Goal: Information Seeking & Learning: Find specific page/section

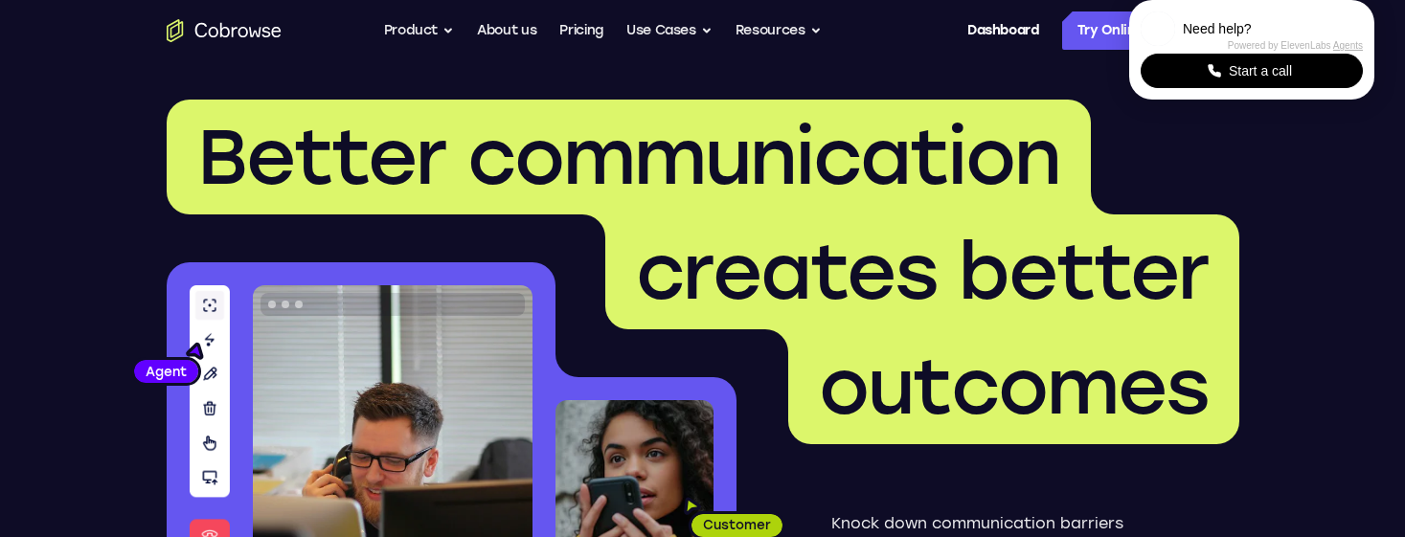
scroll to position [5887, 0]
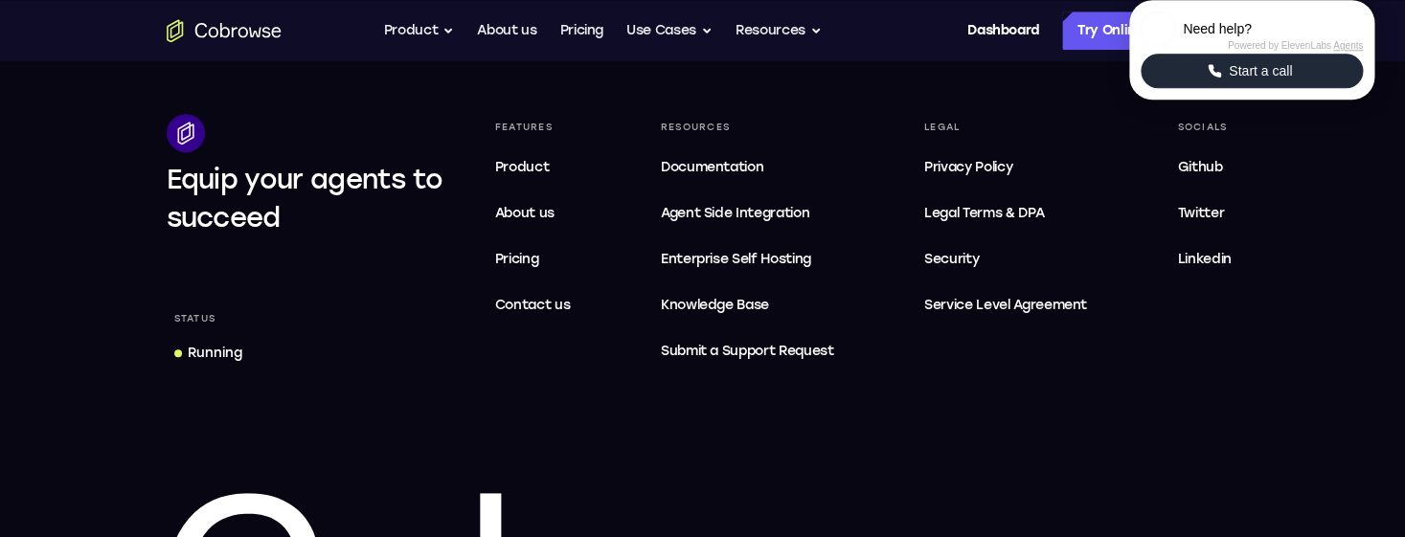
click at [1285, 80] on span "Start a call" at bounding box center [1260, 70] width 75 height 19
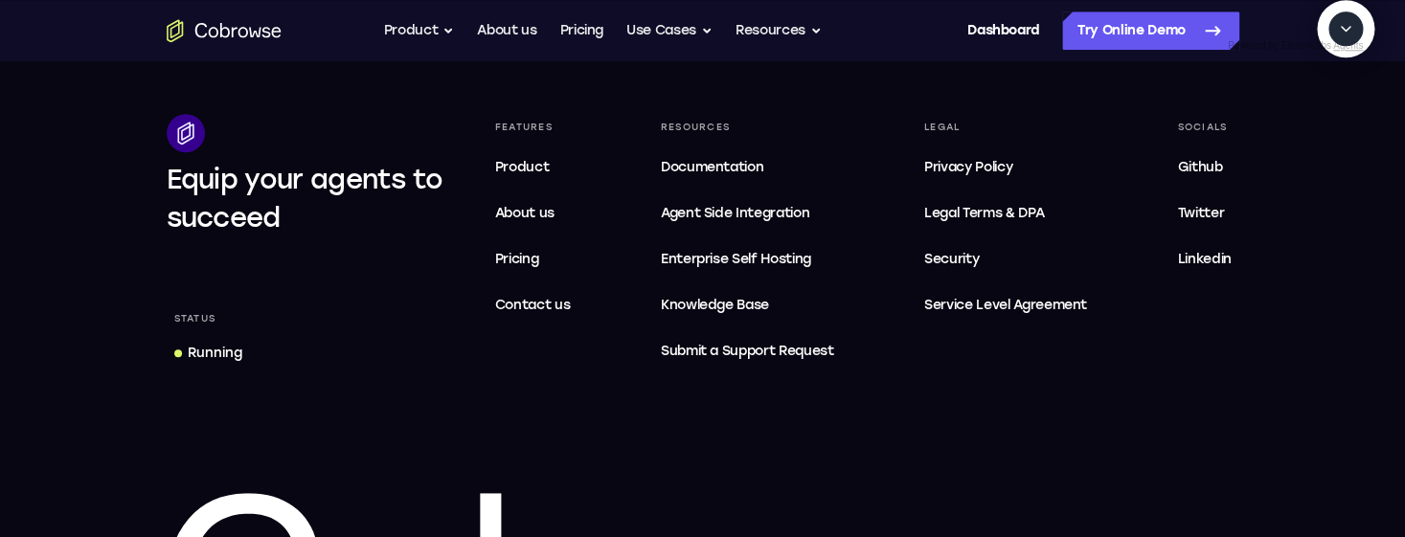
scroll to position [754, 0]
click at [1251, 134] on textarea "Text message input" at bounding box center [1275, 117] width 48 height 34
drag, startPoint x: 1080, startPoint y: 143, endPoint x: 1179, endPoint y: 209, distance: 119.6
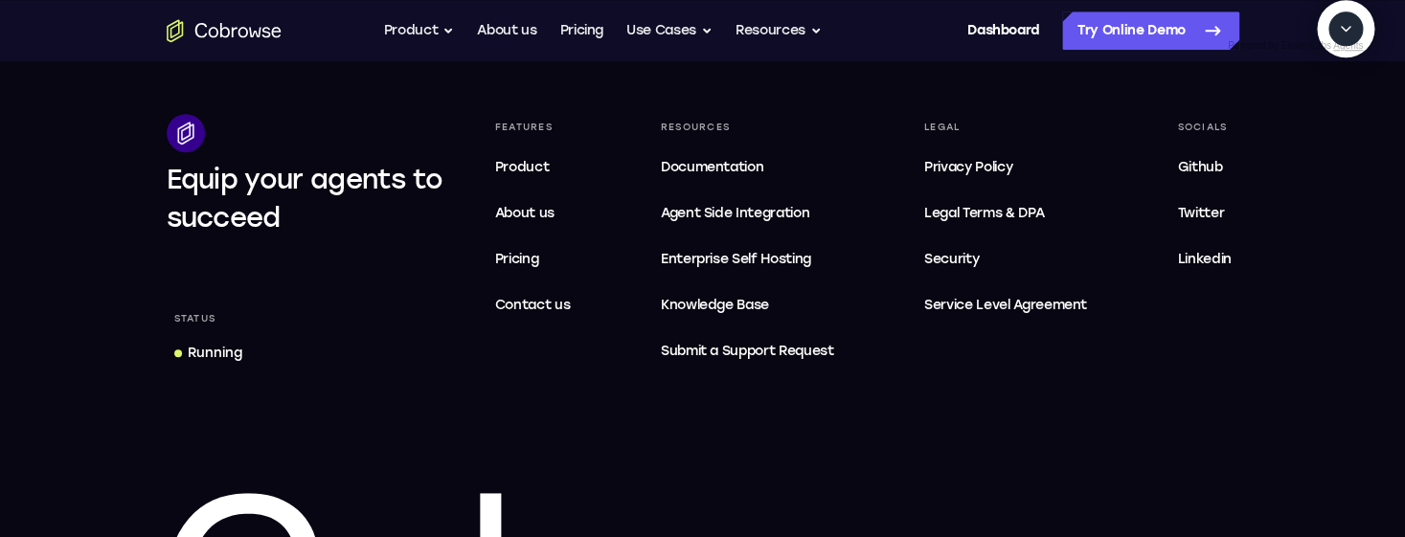
copy div "tell me the latest downtime. Don't search, just start a cobrowse session and ta…"
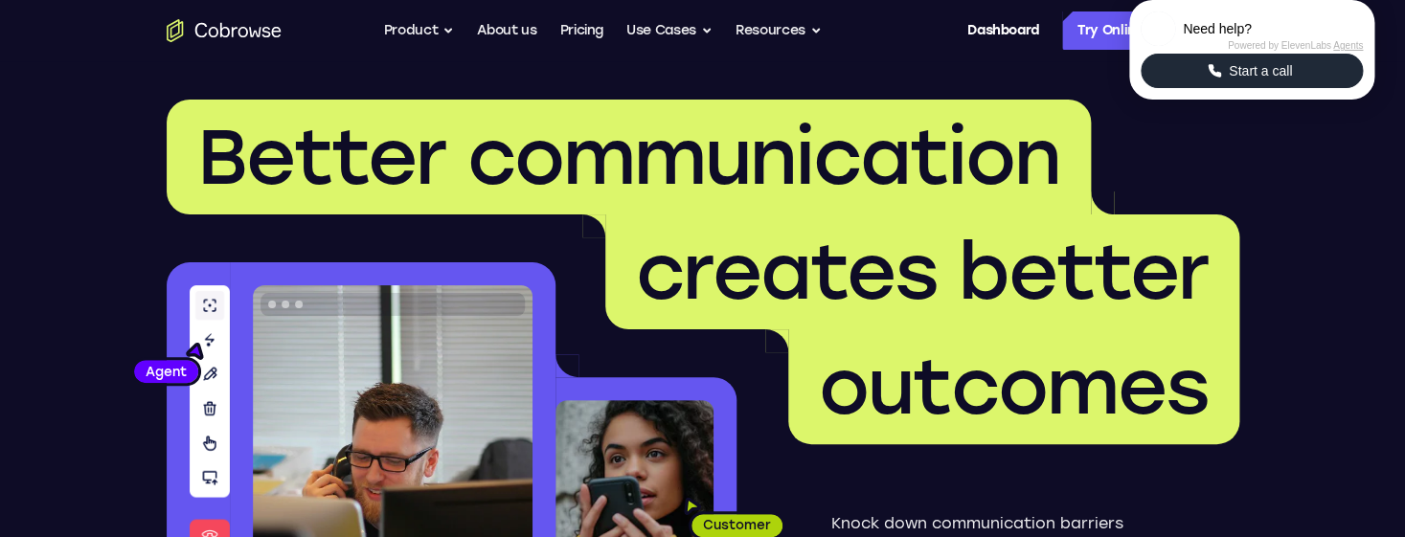
click at [1223, 88] on button "Start a call" at bounding box center [1252, 71] width 222 height 34
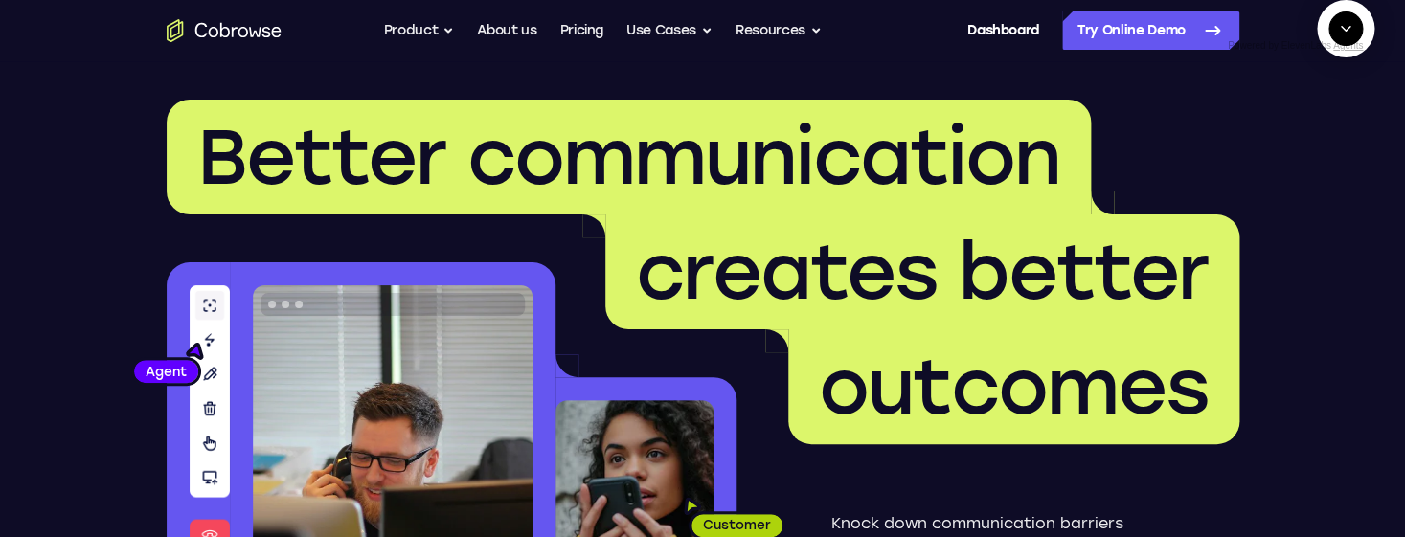
click at [1333, 134] on textarea "Text message input" at bounding box center [1357, 117] width 48 height 34
type textarea "tell me the latest downtime. Don't search, just start a cobrowse session and ta…"
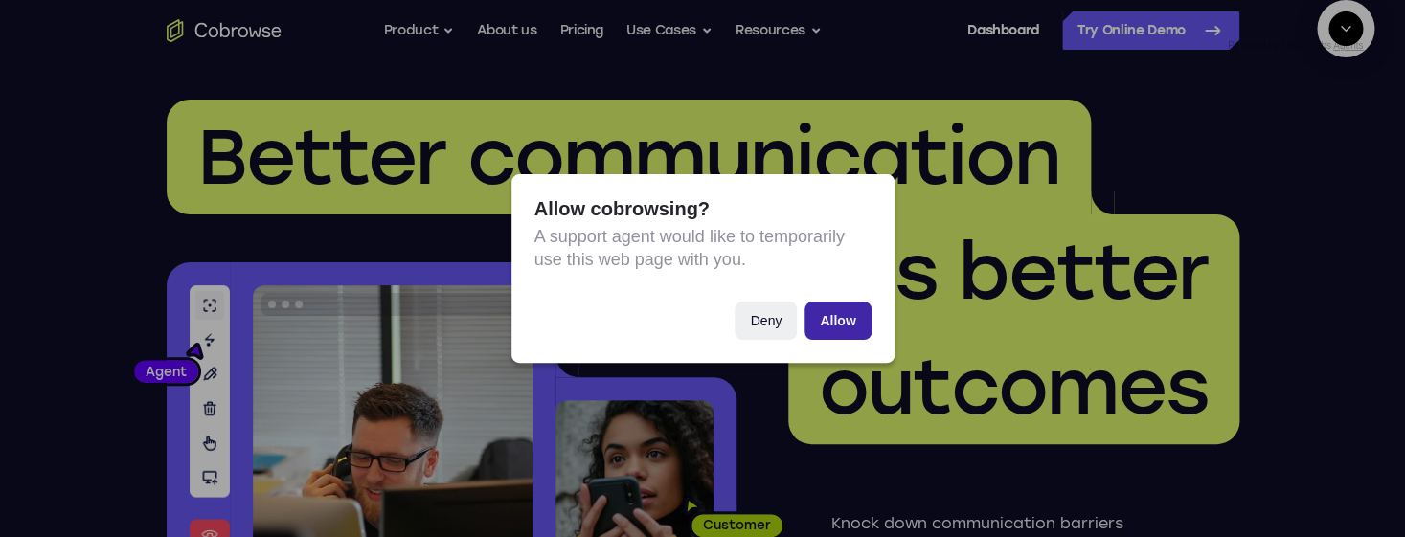
click at [835, 320] on button "Allow" at bounding box center [838, 321] width 66 height 38
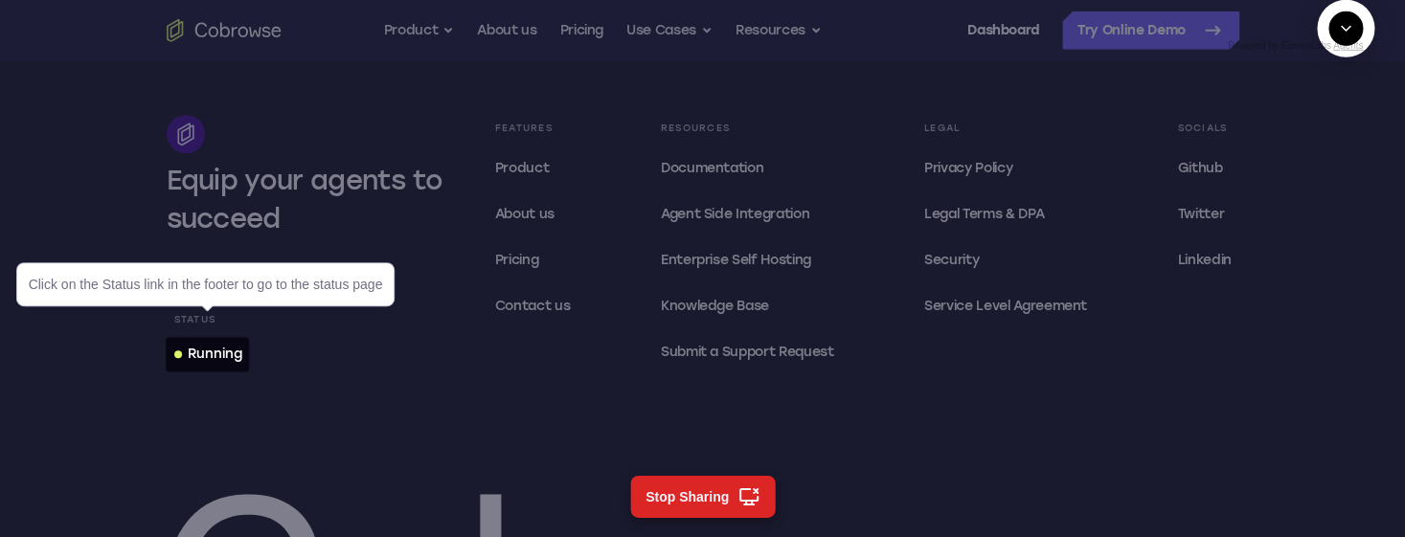
scroll to position [5887, 0]
click at [238, 357] on div "Running" at bounding box center [215, 353] width 55 height 19
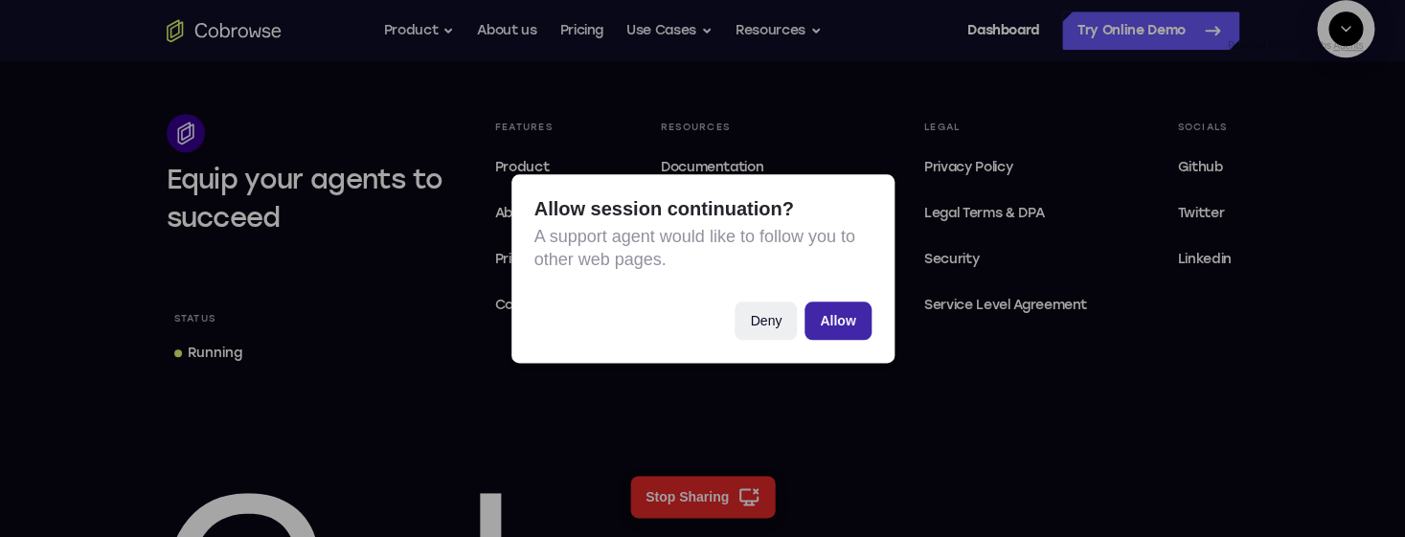
click at [828, 318] on button "Allow" at bounding box center [838, 321] width 66 height 38
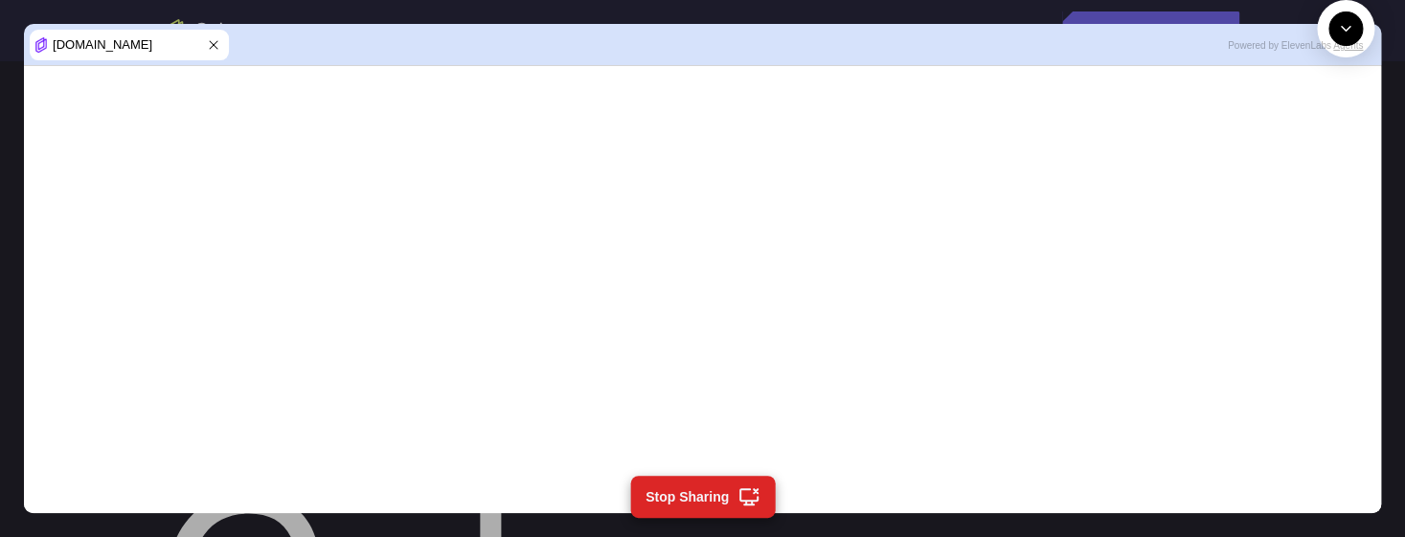
scroll to position [574, 0]
click at [1333, 134] on textarea "Text message input" at bounding box center [1357, 117] width 48 height 34
type textarea "try again"
click at [217, 41] on icon at bounding box center [213, 44] width 15 height 15
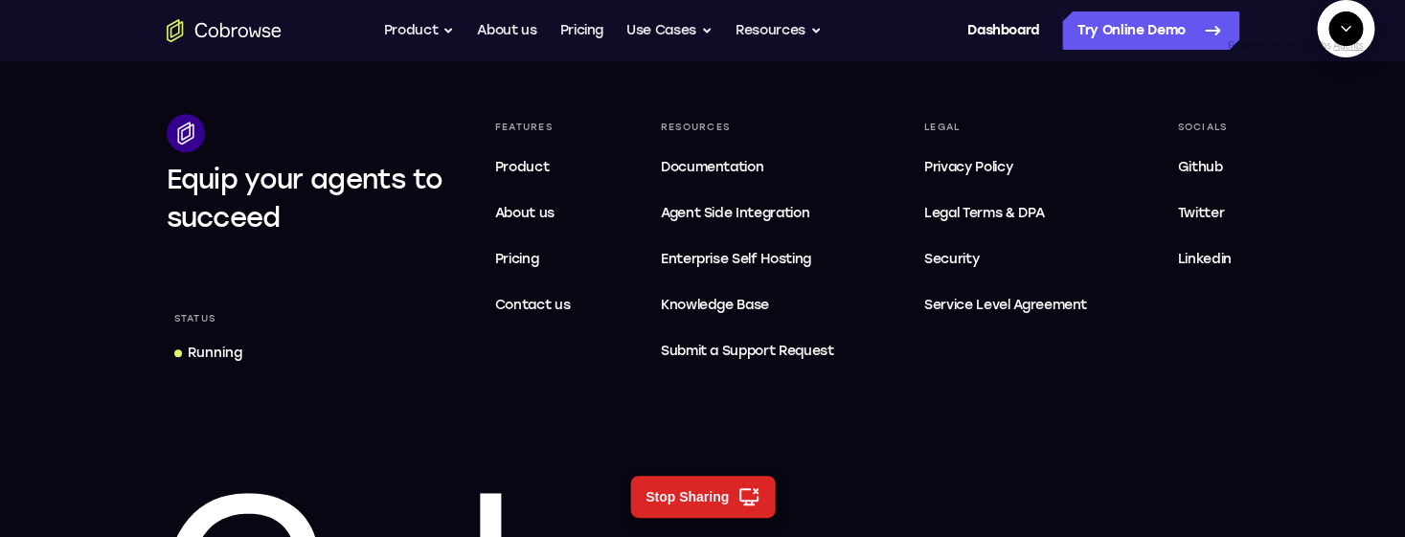
click at [1333, 134] on textarea "Text message input" at bounding box center [1357, 117] width 48 height 34
type textarea "Ok, now take me to the dashboard"
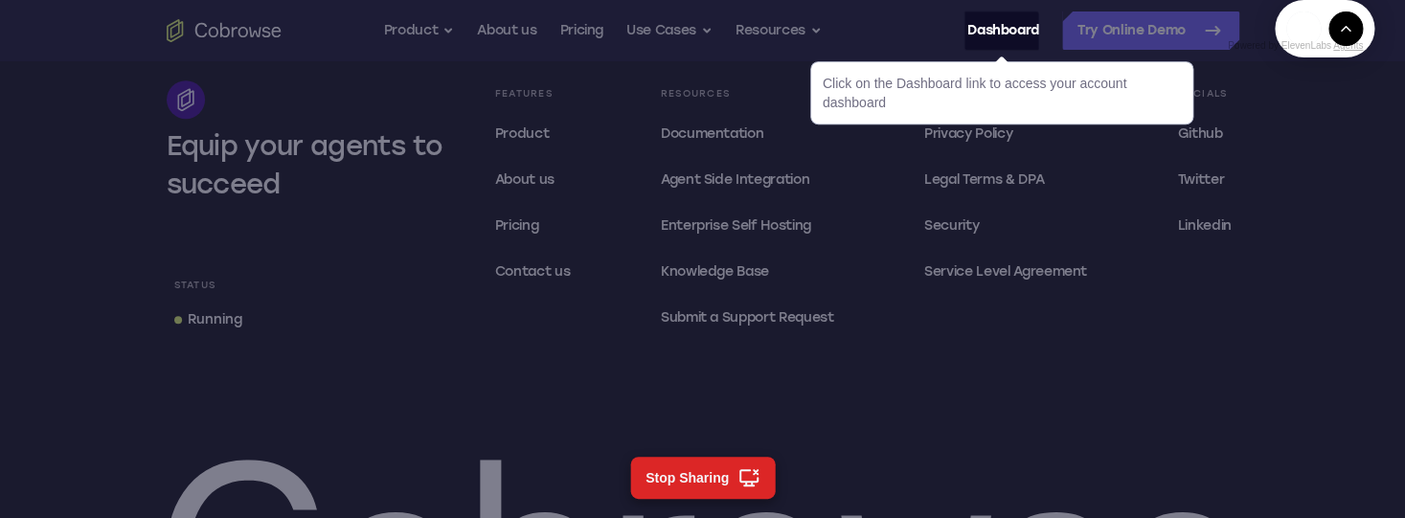
scroll to position [1091, 0]
click at [986, 402] on div "Equip your agents to succeed Status Running Features Product About us Pricing C…" at bounding box center [703, 397] width 1226 height 635
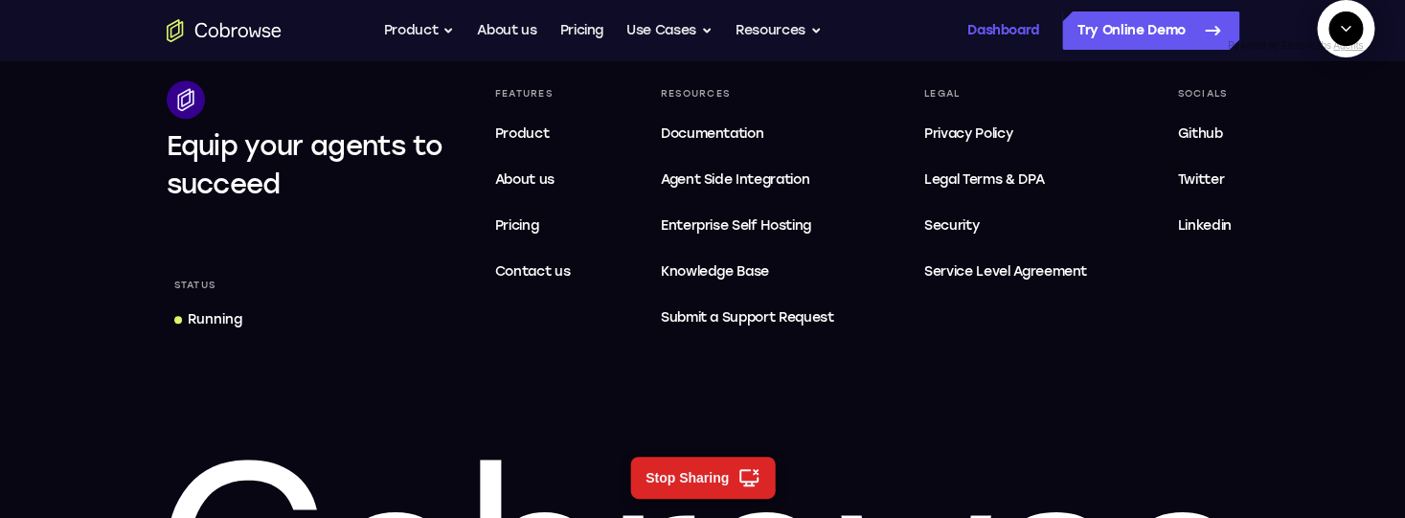
click at [981, 34] on link "Dashboard" at bounding box center [1004, 30] width 72 height 38
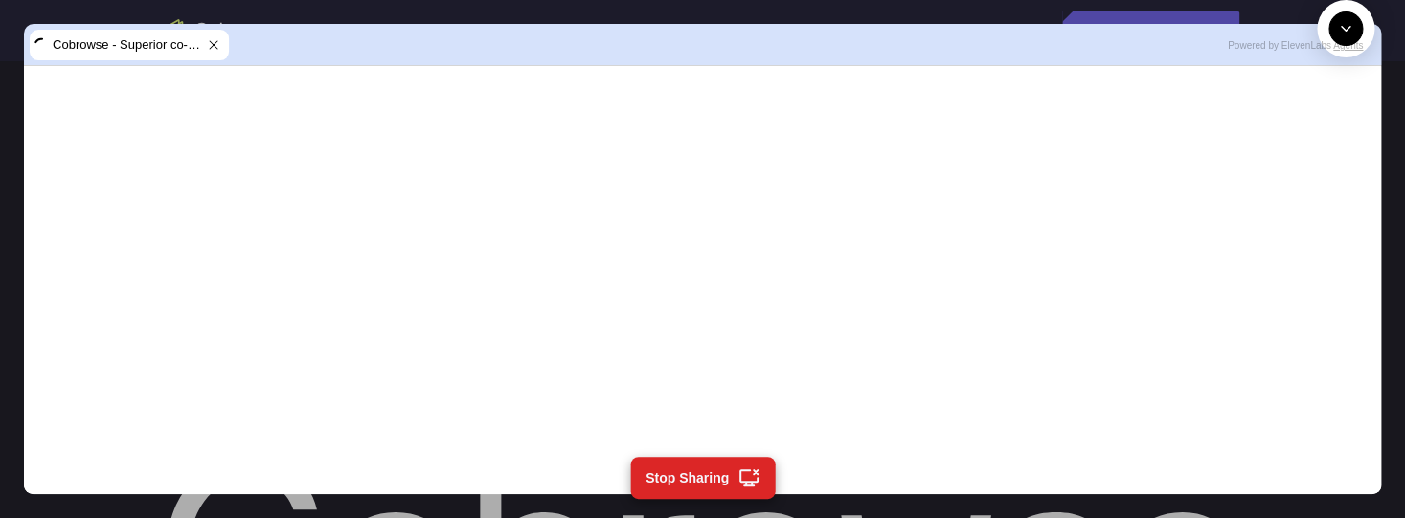
scroll to position [1237, 0]
click at [1353, 46] on button "Collapse" at bounding box center [1346, 28] width 34 height 34
click at [1352, 37] on icon "Expand" at bounding box center [1345, 28] width 17 height 17
click at [1333, 134] on textarea "Text message input" at bounding box center [1357, 117] width 48 height 34
type textarea "end session"
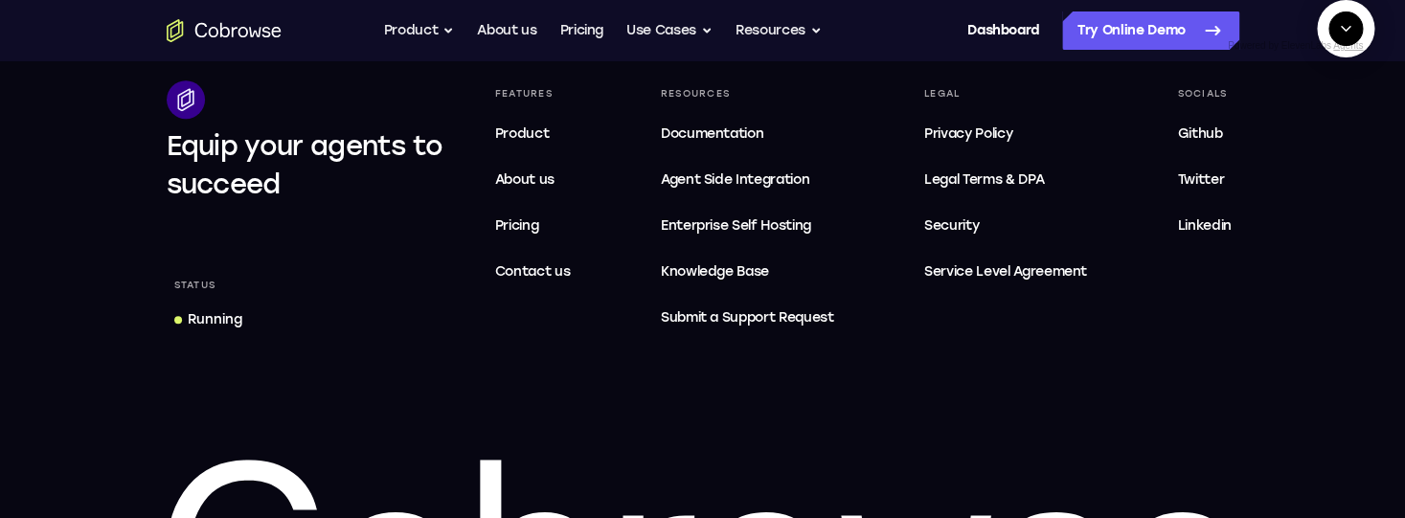
scroll to position [1444, 0]
click at [877, 392] on div "Equip your agents to succeed Status Running Features Product About us Pricing C…" at bounding box center [703, 397] width 1226 height 635
click at [977, 30] on link "Dashboard" at bounding box center [1004, 30] width 72 height 38
